Goal: Task Accomplishment & Management: Manage account settings

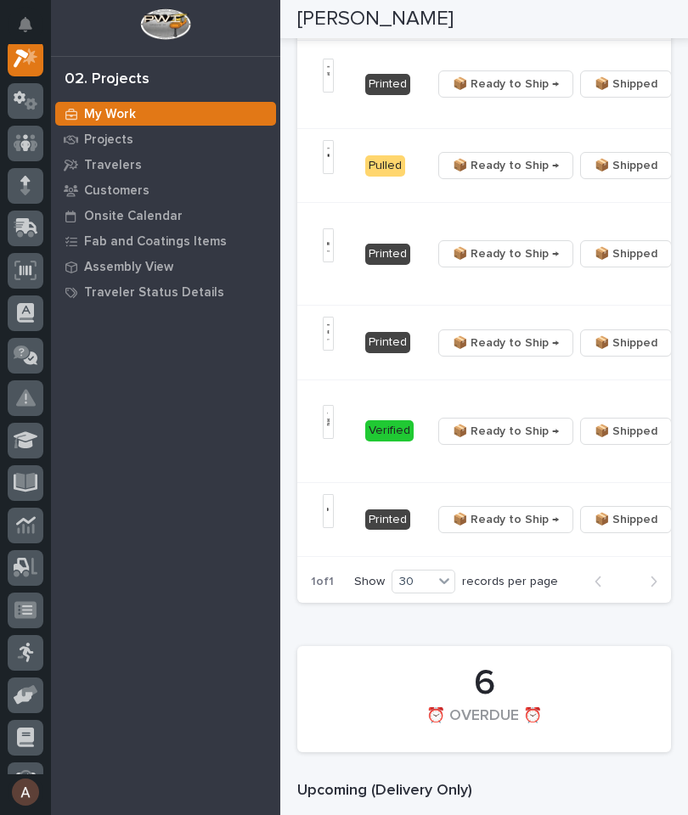
scroll to position [0, 512]
click at [679, 260] on button "button" at bounding box center [691, 254] width 24 height 12
click at [601, 385] on span "🔩 Hardware" at bounding box center [569, 374] width 71 height 20
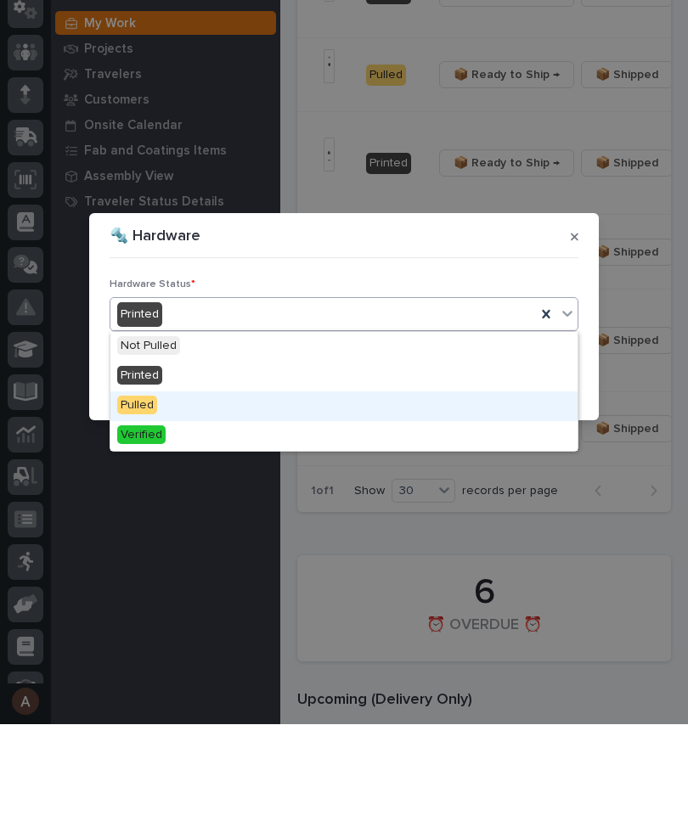
click at [304, 482] on div "Pulled" at bounding box center [343, 497] width 467 height 30
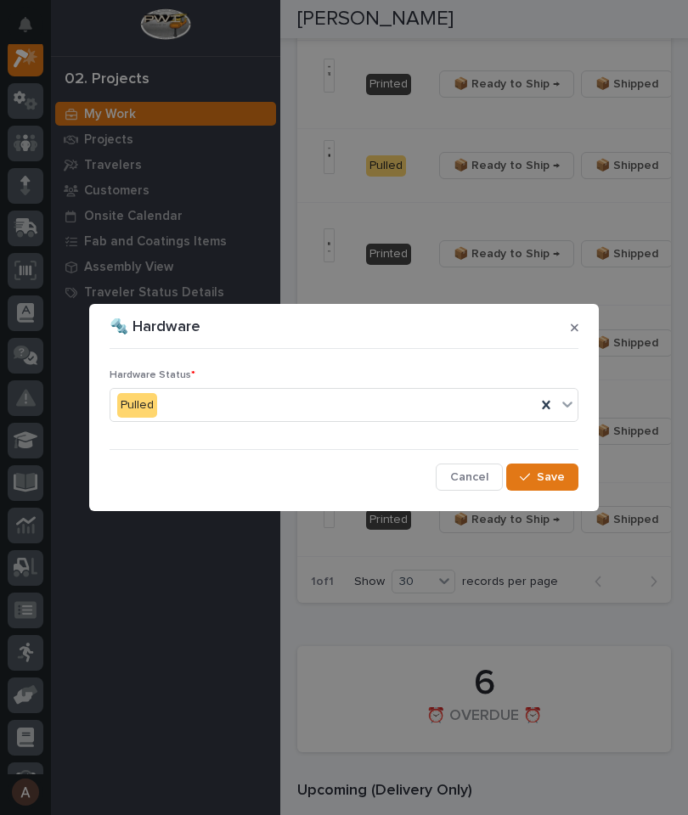
click at [555, 480] on span "Save" at bounding box center [551, 477] width 28 height 15
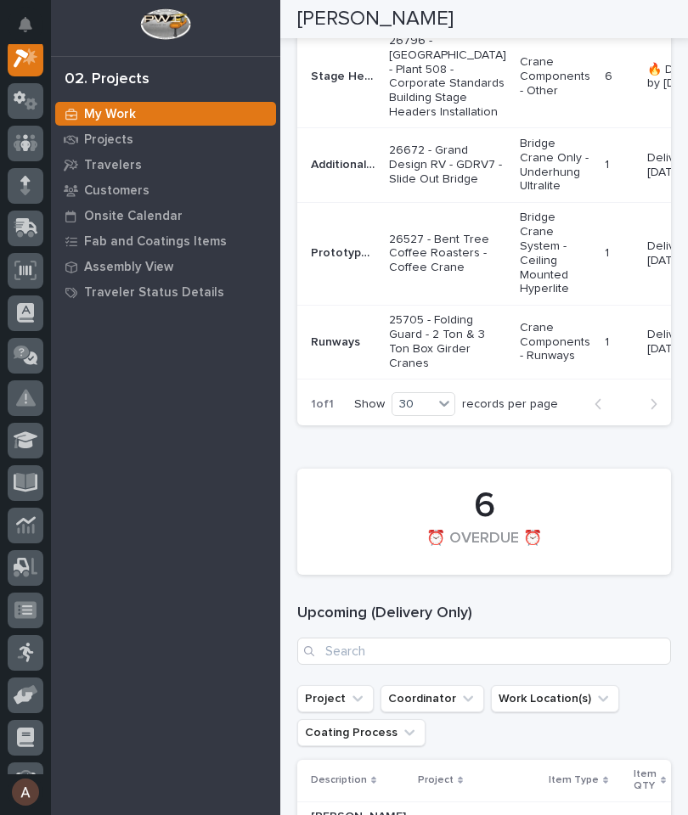
scroll to position [0, 0]
click at [347, 179] on div "Additional Slide out Bridge Additional Slide out Bridge" at bounding box center [343, 165] width 65 height 28
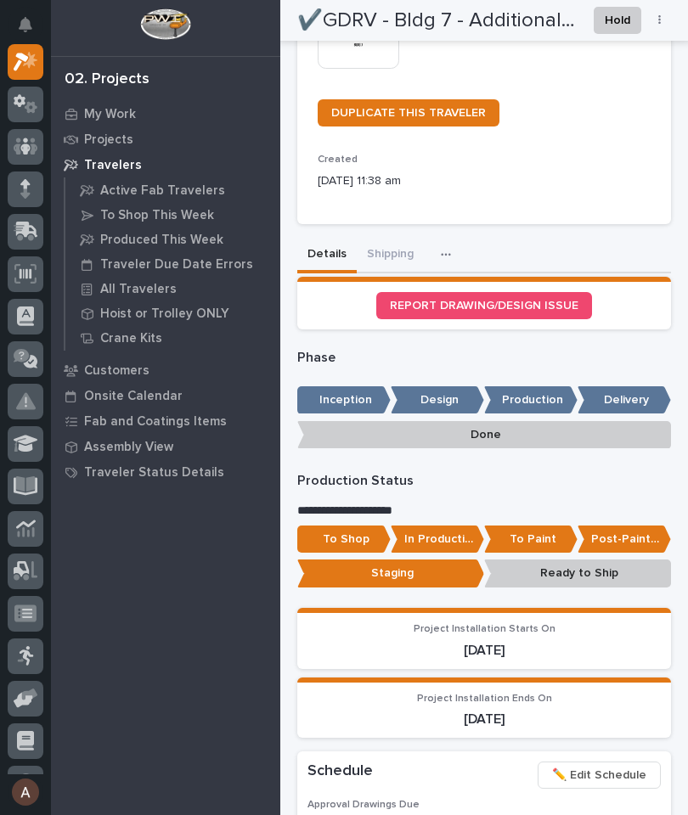
scroll to position [550, 0]
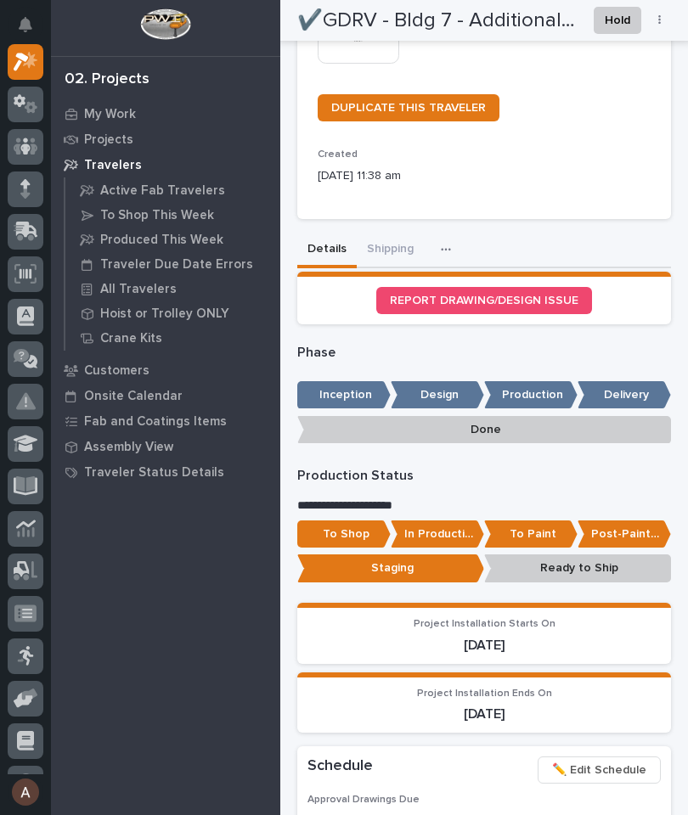
click at [372, 248] on button "Shipping" at bounding box center [390, 251] width 67 height 36
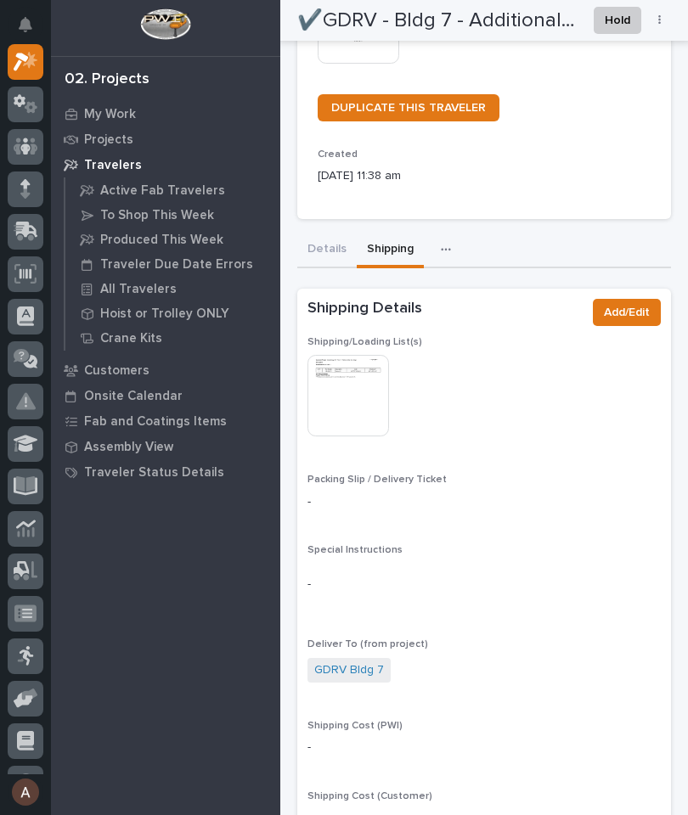
click at [348, 394] on img at bounding box center [348, 396] width 82 height 82
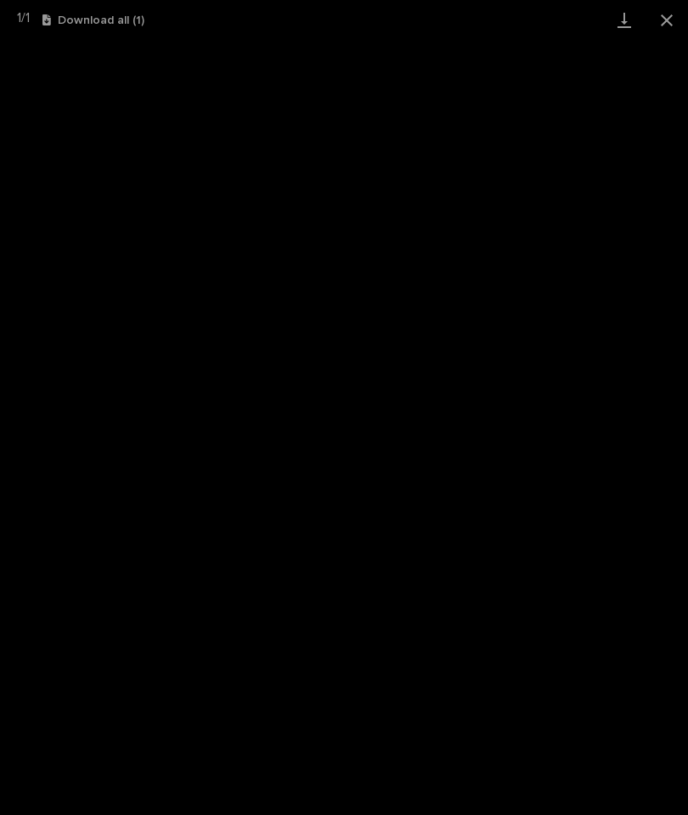
click at [627, 17] on link "Download" at bounding box center [624, 20] width 42 height 40
click at [657, 18] on button "Close gallery" at bounding box center [667, 20] width 42 height 40
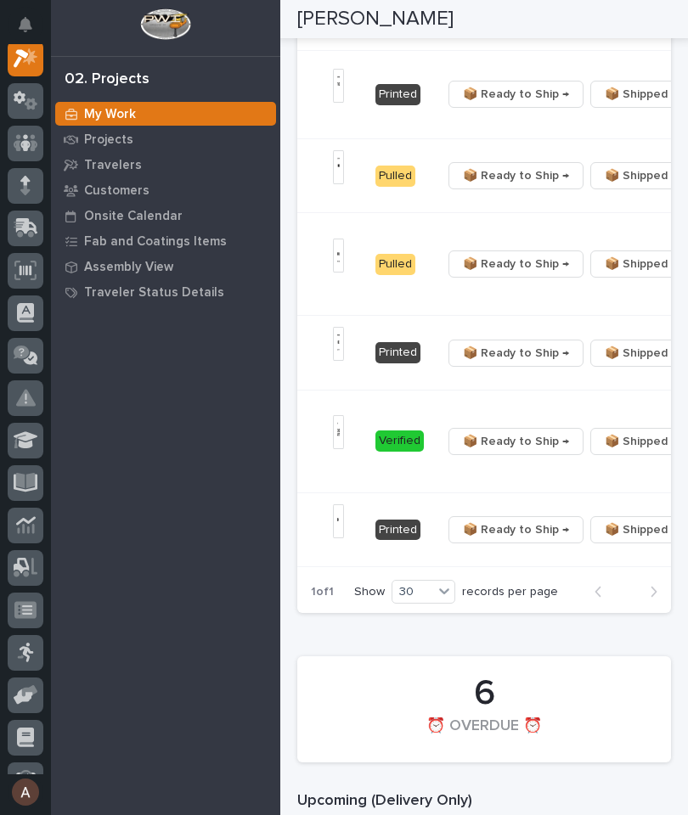
scroll to position [0, 504]
click at [472, 364] on span "📦 Ready to Ship →" at bounding box center [515, 353] width 106 height 20
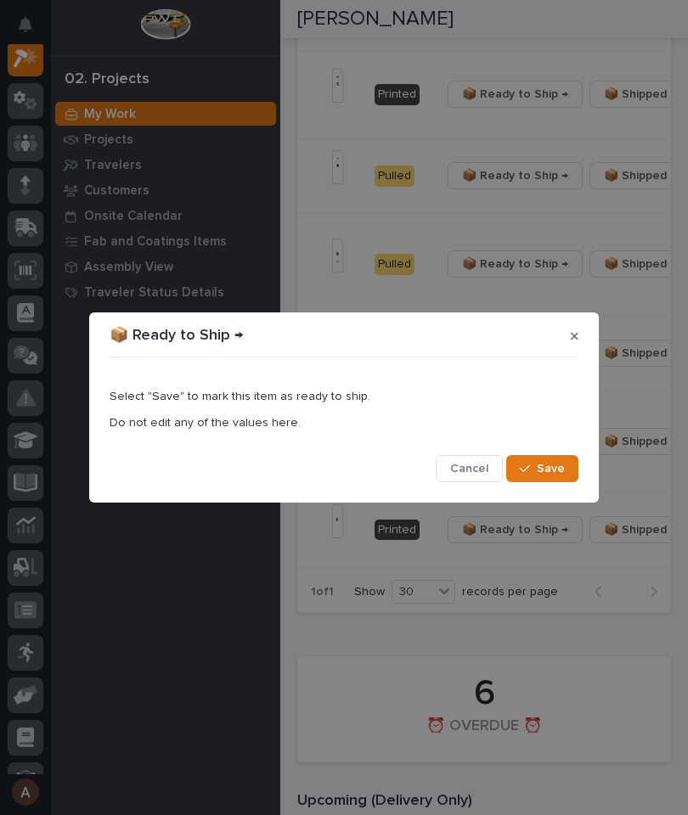
click at [561, 466] on span "Save" at bounding box center [551, 468] width 28 height 15
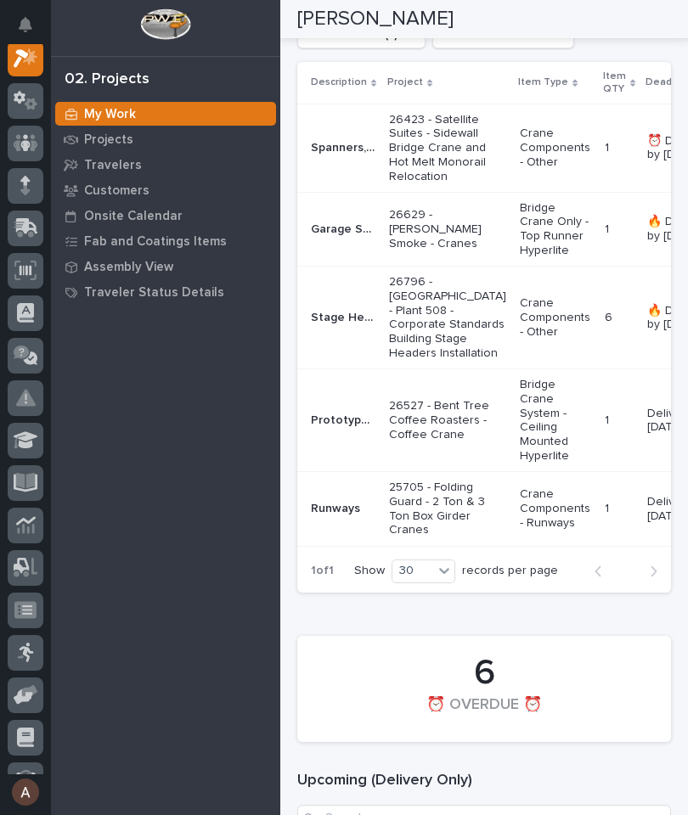
scroll to position [1507, 0]
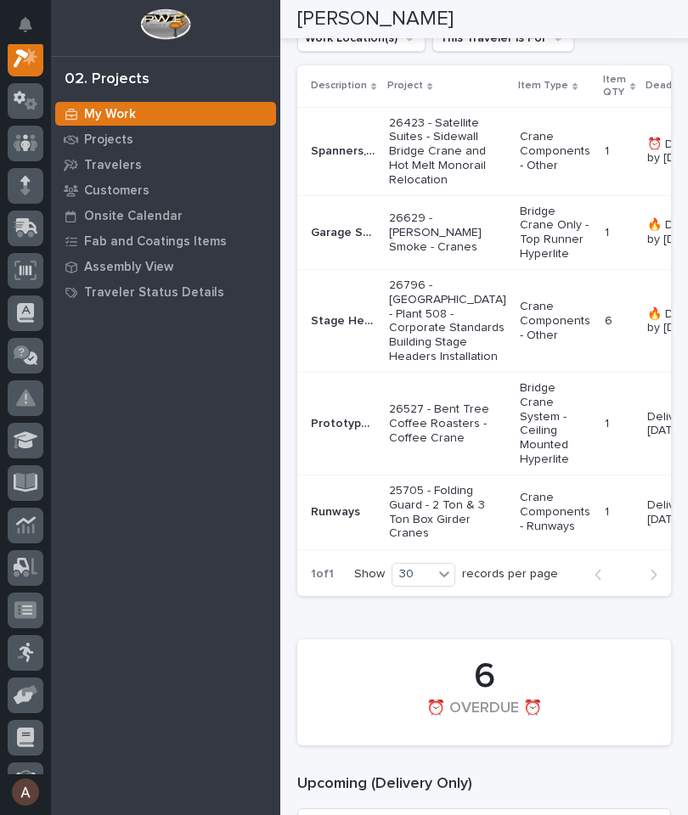
click at [355, 240] on p "Garage Series Crane - 20' x 16'" at bounding box center [345, 232] width 68 height 18
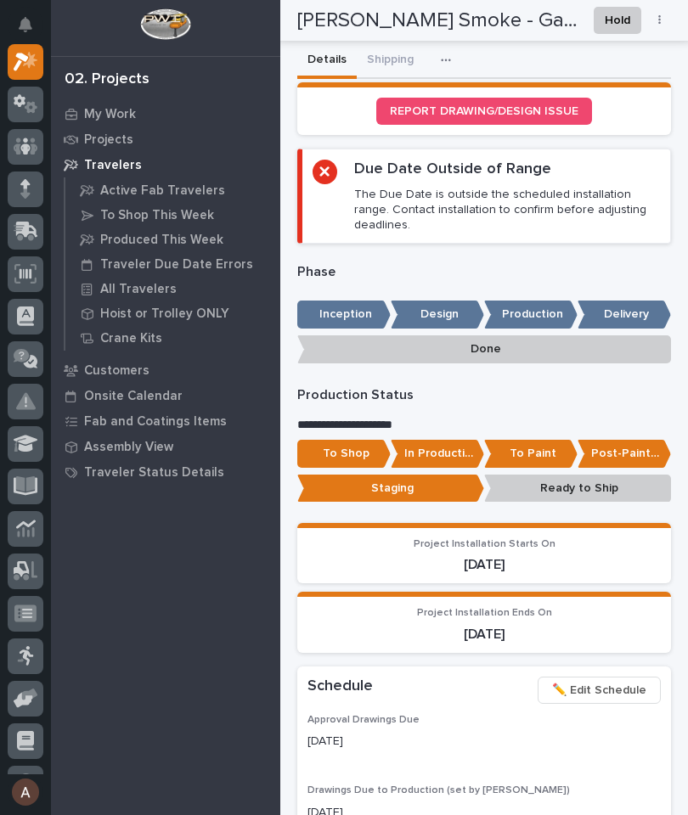
scroll to position [750, 0]
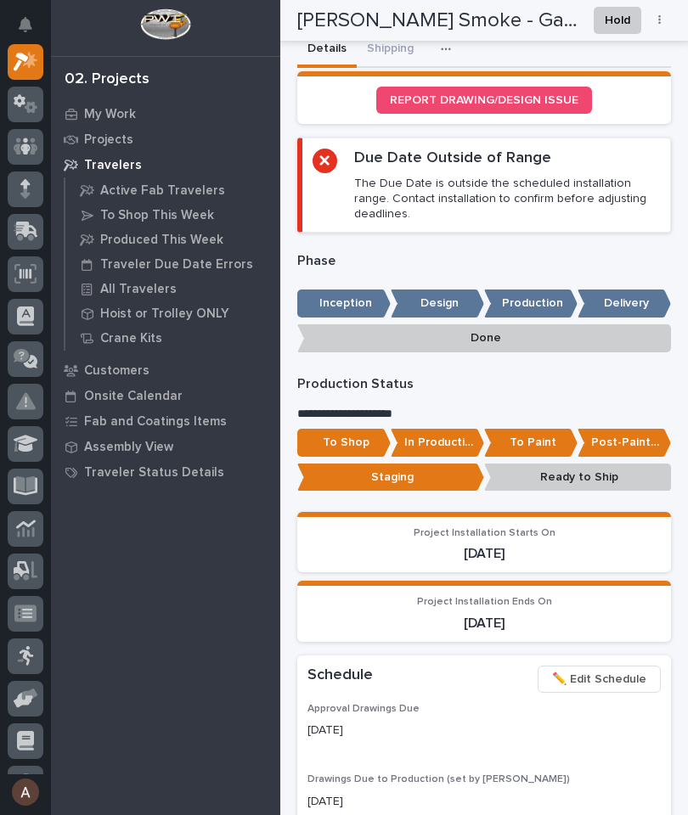
click at [437, 429] on p "In Production" at bounding box center [437, 443] width 93 height 28
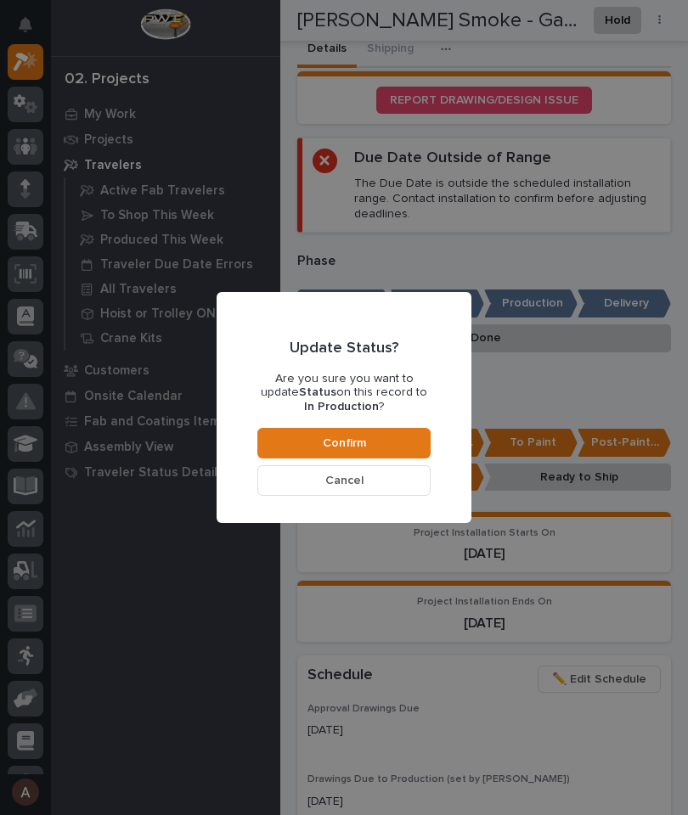
click at [407, 441] on button "Confirm" at bounding box center [343, 443] width 173 height 31
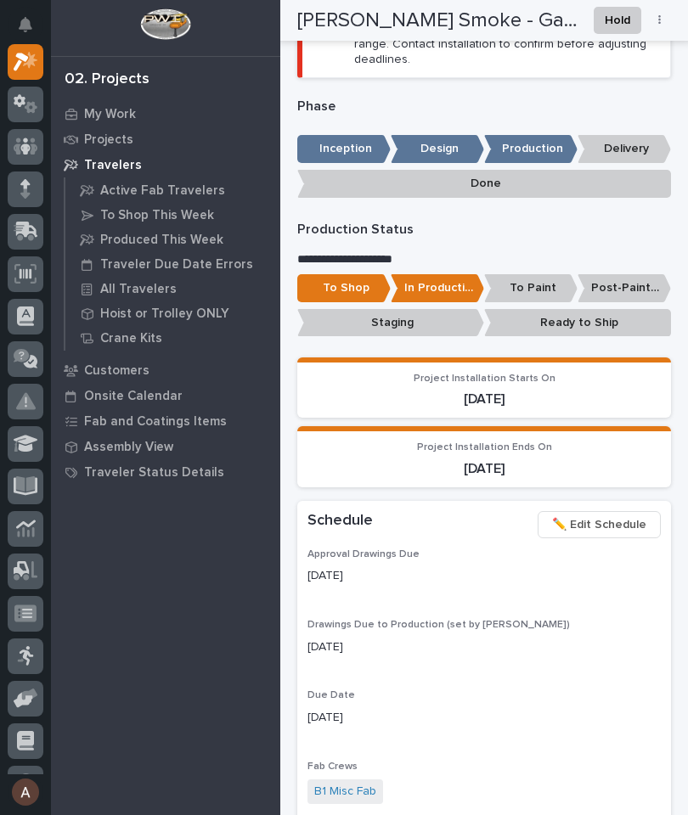
scroll to position [903, 0]
